Goal: Navigation & Orientation: Go to known website

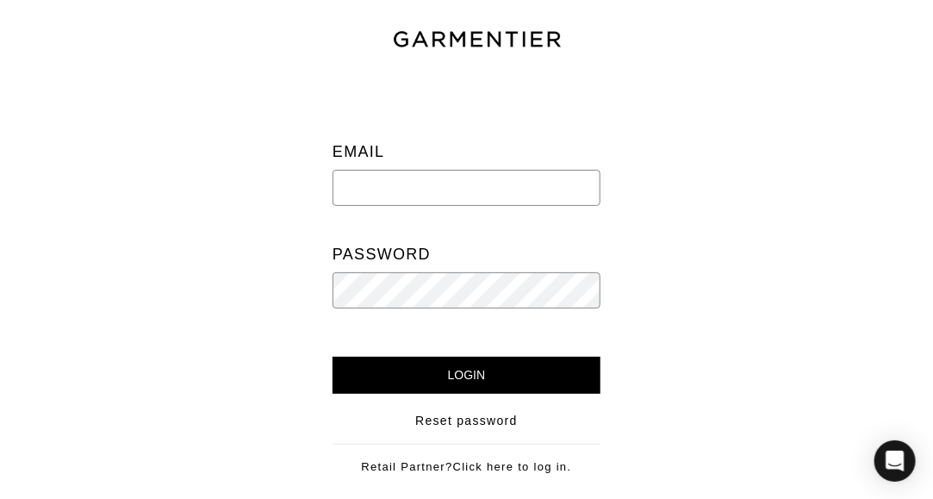
click at [517, 47] on img at bounding box center [477, 39] width 172 height 22
click at [528, 45] on img at bounding box center [477, 39] width 172 height 22
